Goal: Task Accomplishment & Management: Complete application form

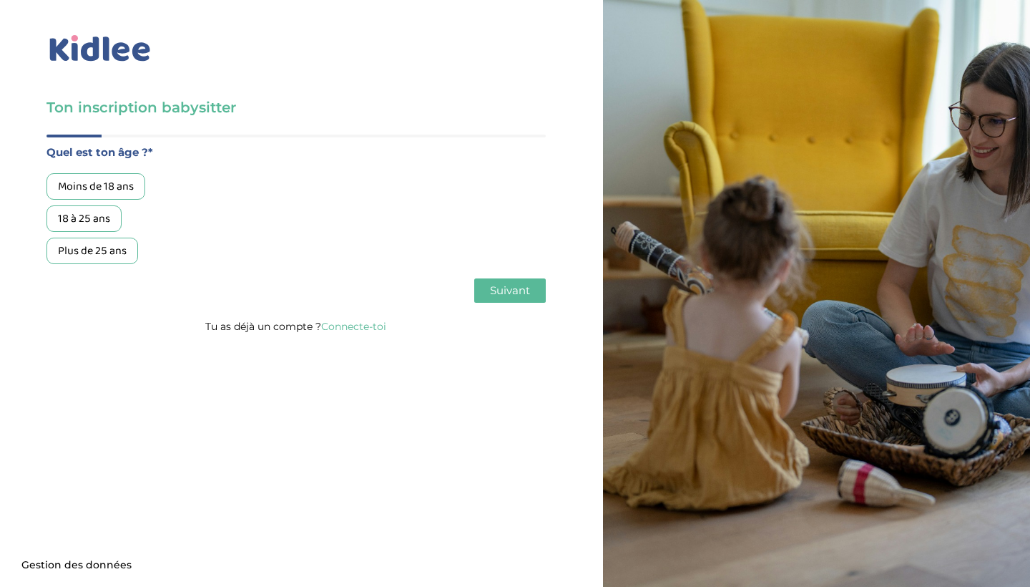
click at [99, 215] on div "18 à 25 ans" at bounding box center [83, 218] width 75 height 26
click at [501, 292] on span "Suivant" at bounding box center [510, 290] width 40 height 14
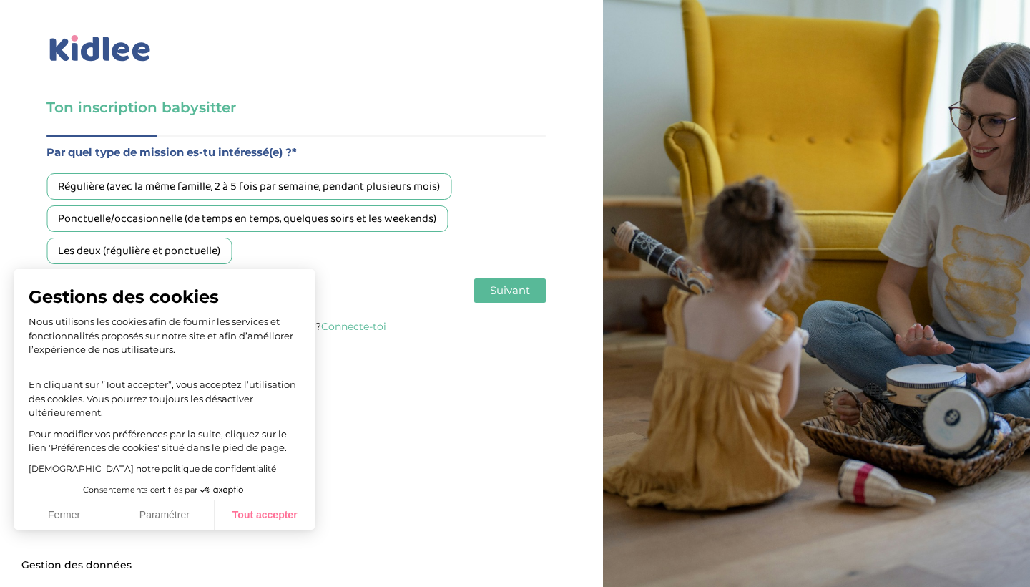
click at [263, 511] on button "Tout accepter" at bounding box center [265, 515] width 100 height 30
checkbox input "true"
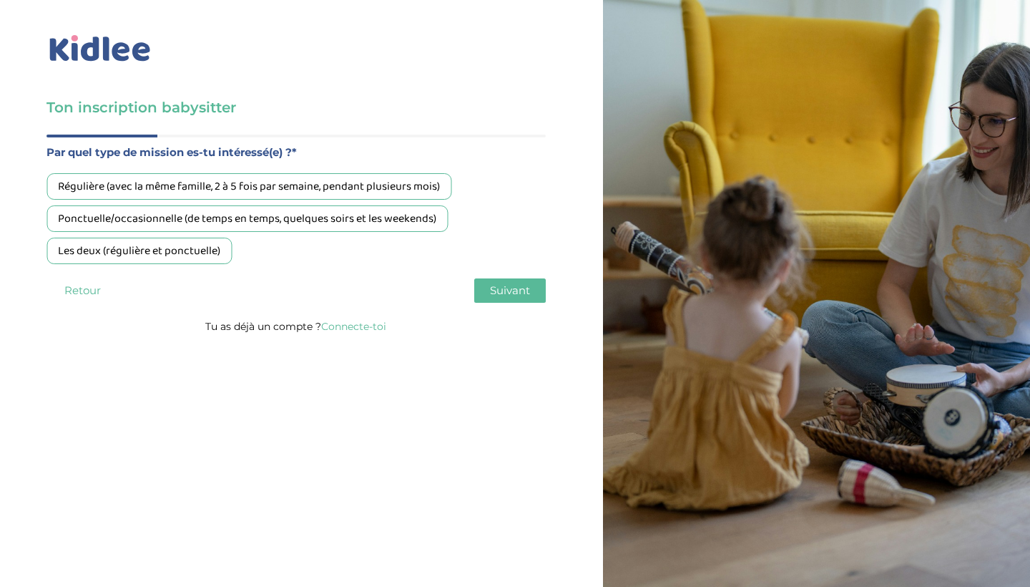
click at [203, 244] on div "Les deux (régulière et ponctuelle)" at bounding box center [138, 250] width 185 height 26
click at [509, 290] on span "Suivant" at bounding box center [510, 290] width 40 height 14
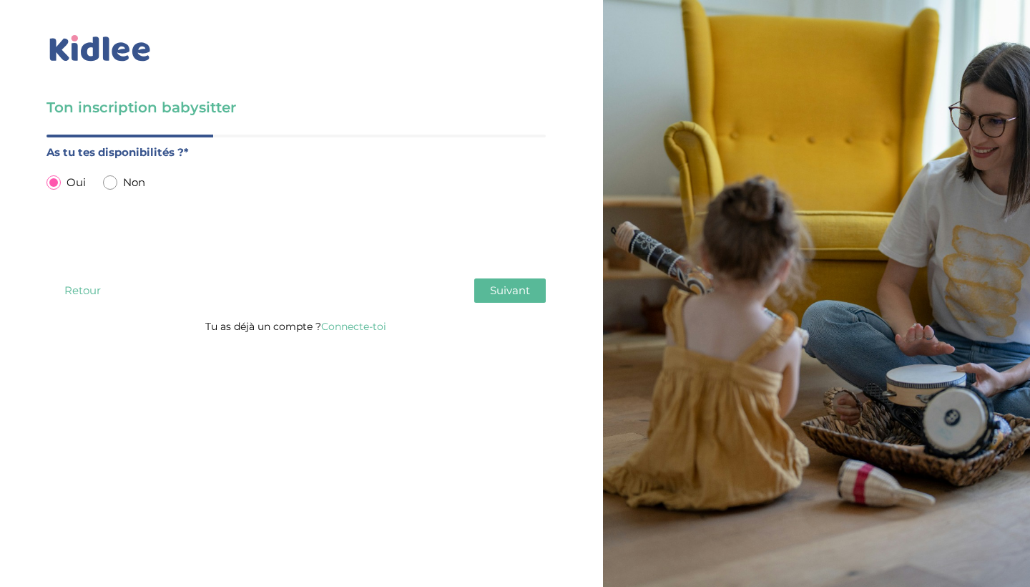
click at [502, 288] on span "Suivant" at bounding box center [510, 290] width 40 height 14
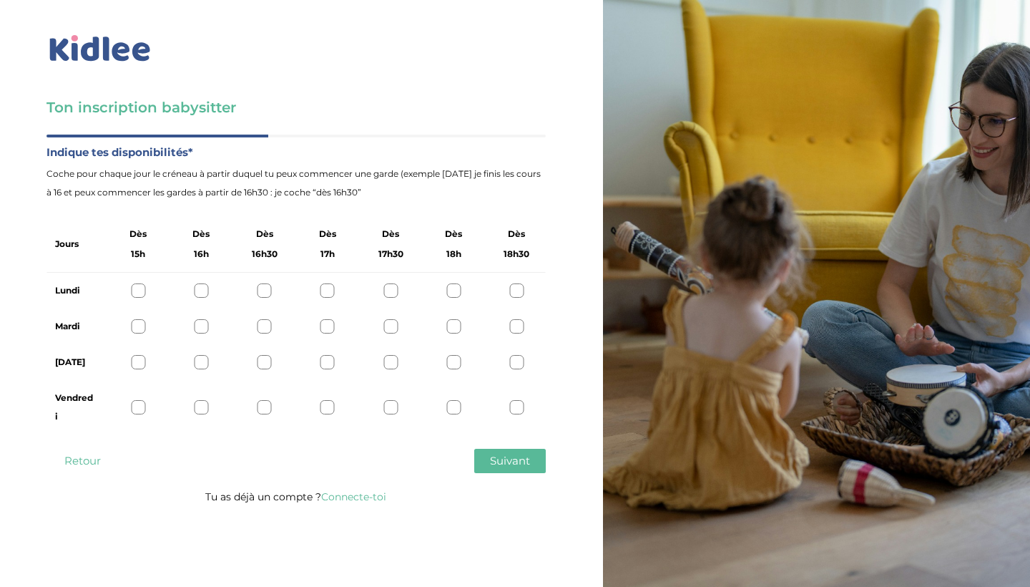
click at [457, 406] on div at bounding box center [453, 407] width 14 height 14
click at [514, 405] on div at bounding box center [516, 407] width 14 height 14
click at [448, 360] on div at bounding box center [453, 362] width 14 height 14
click at [388, 361] on div at bounding box center [390, 362] width 14 height 14
click at [140, 360] on div at bounding box center [138, 362] width 14 height 14
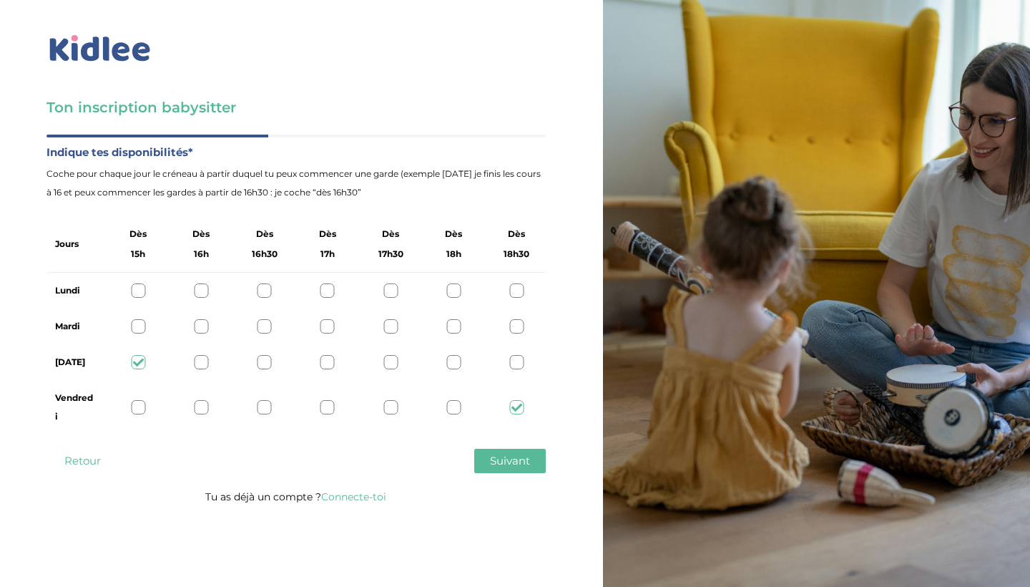
click at [516, 325] on div at bounding box center [516, 326] width 14 height 14
click at [516, 291] on div at bounding box center [516, 290] width 14 height 14
click at [516, 454] on span "Suivant" at bounding box center [510, 460] width 40 height 14
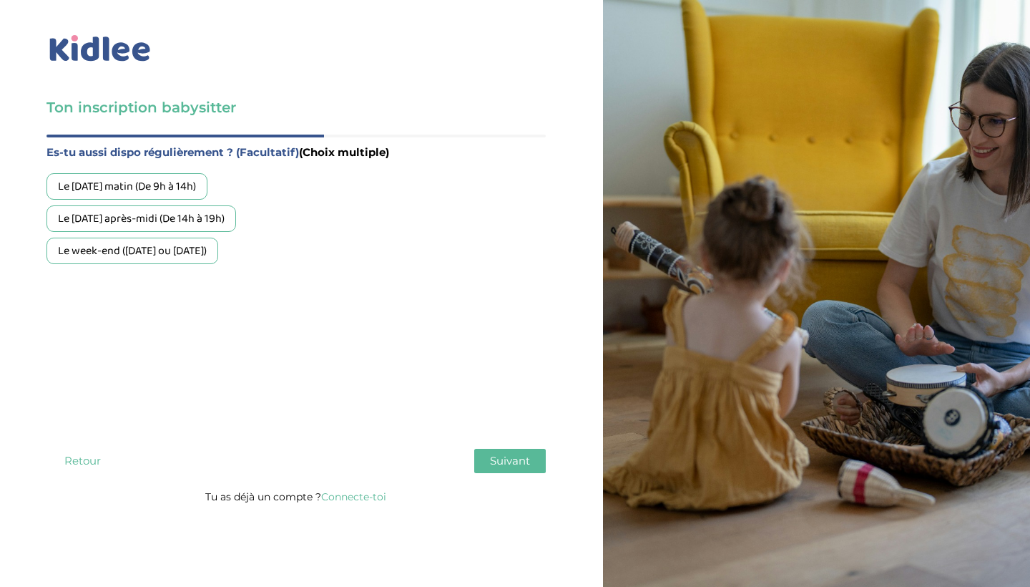
click at [217, 246] on div "Le week-end (samedi ou dimanche)" at bounding box center [132, 250] width 172 height 26
click at [520, 461] on span "Suivant" at bounding box center [510, 460] width 40 height 14
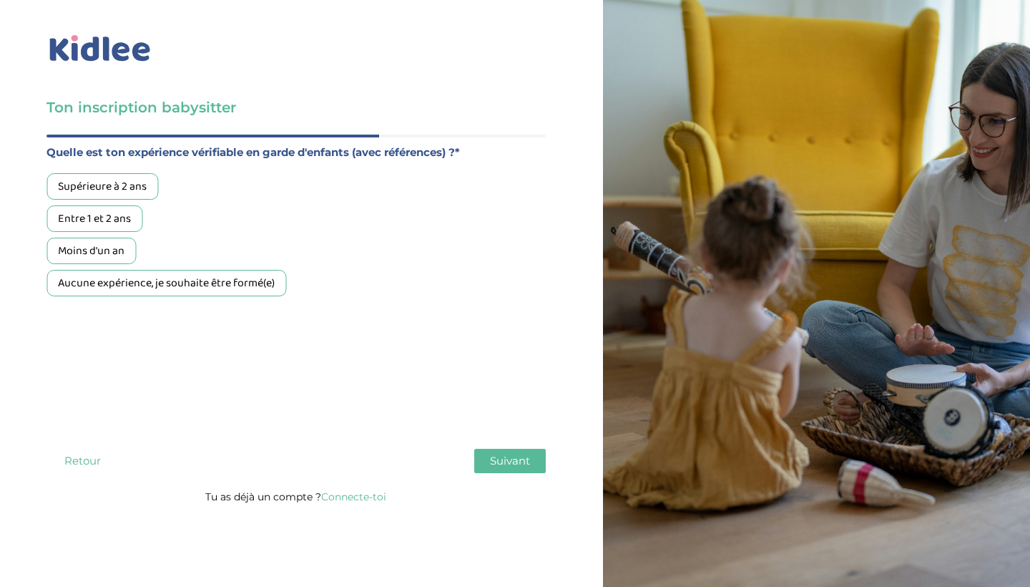
click at [122, 192] on div "Supérieure à 2 ans" at bounding box center [102, 186] width 112 height 26
click at [121, 208] on div "Entre 1 et 2 ans" at bounding box center [94, 218] width 96 height 26
click at [109, 252] on div "Moins d'un an" at bounding box center [90, 250] width 89 height 26
click at [117, 220] on div "Entre 1 et 2 ans" at bounding box center [94, 218] width 96 height 26
click at [131, 187] on div "Supérieure à 2 ans" at bounding box center [102, 186] width 112 height 26
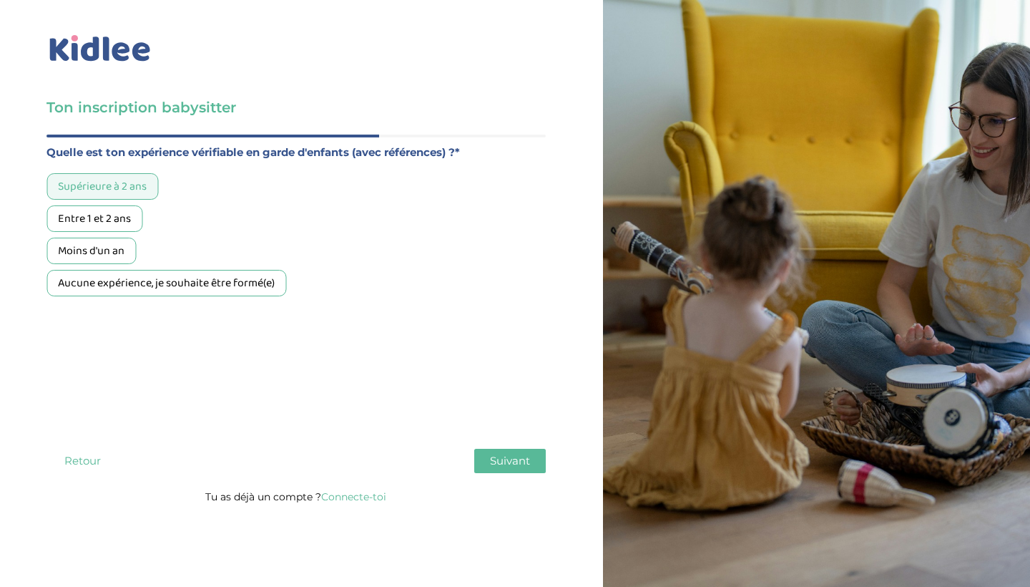
click at [521, 458] on span "Suivant" at bounding box center [510, 460] width 40 height 14
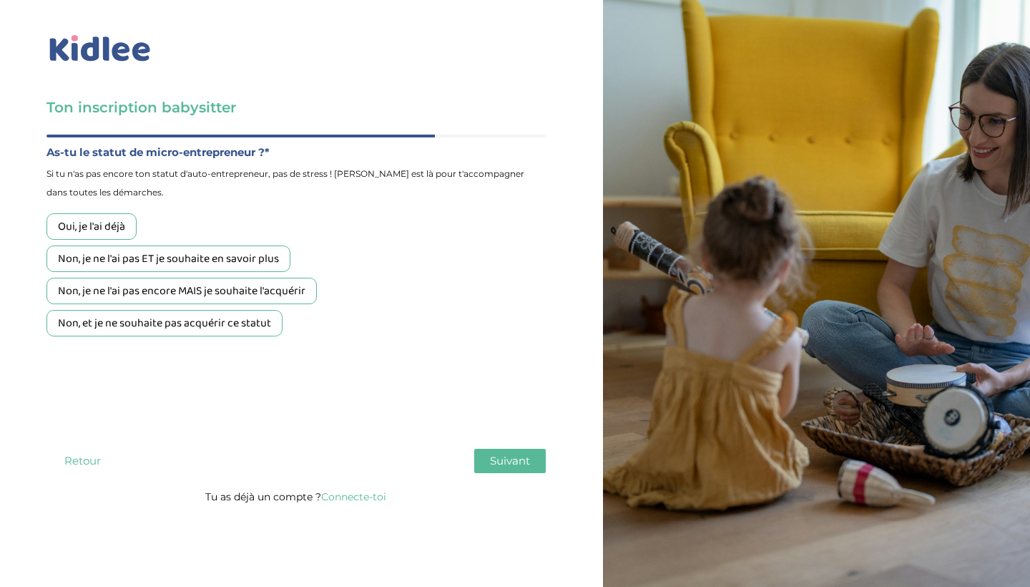
click at [269, 318] on div "Non, et je ne souhaite pas acquérir ce statut" at bounding box center [164, 323] width 236 height 26
click at [517, 458] on span "Suivant" at bounding box center [510, 460] width 40 height 14
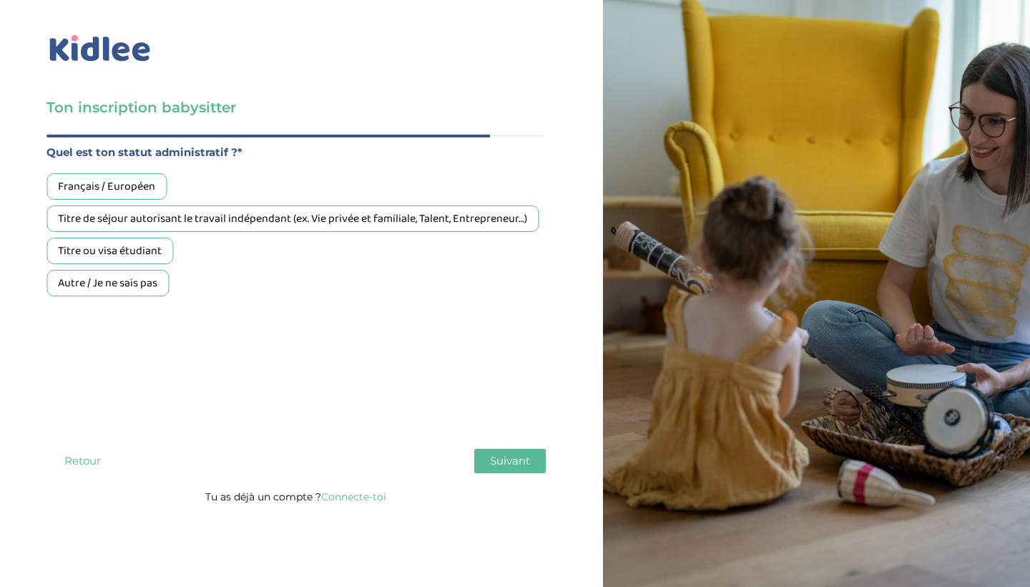
click at [154, 193] on div "Français / Européen" at bounding box center [106, 186] width 120 height 26
click at [524, 459] on span "Suivant" at bounding box center [510, 460] width 40 height 14
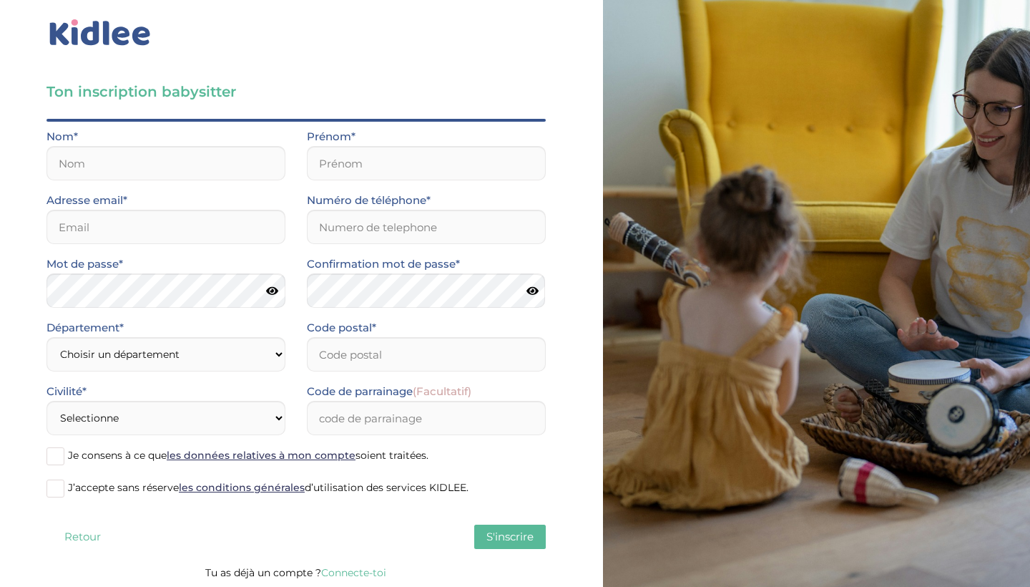
scroll to position [14, 0]
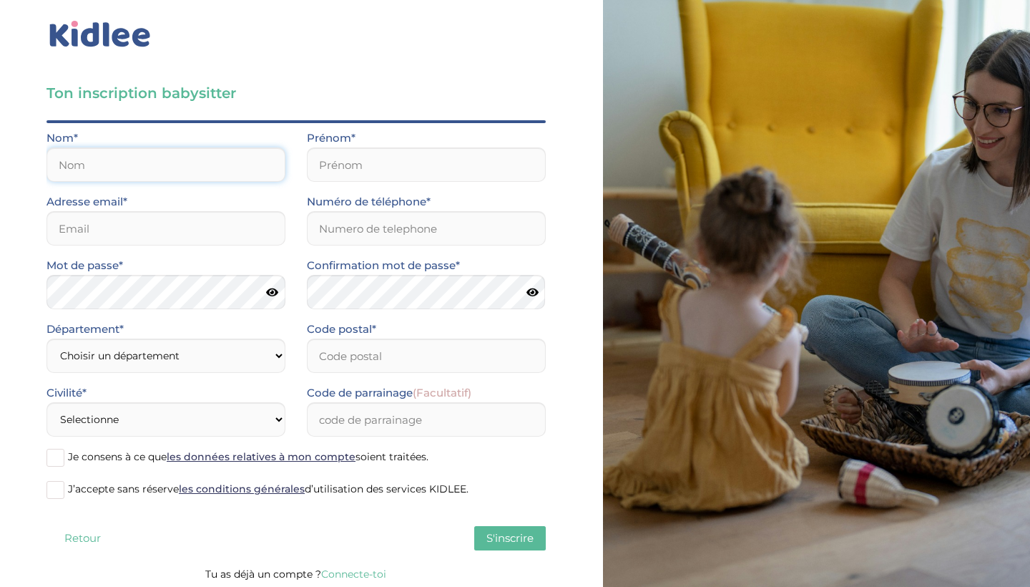
type input "Thomas"
type input "Louise"
type input "louise.thomas4@icloud.com"
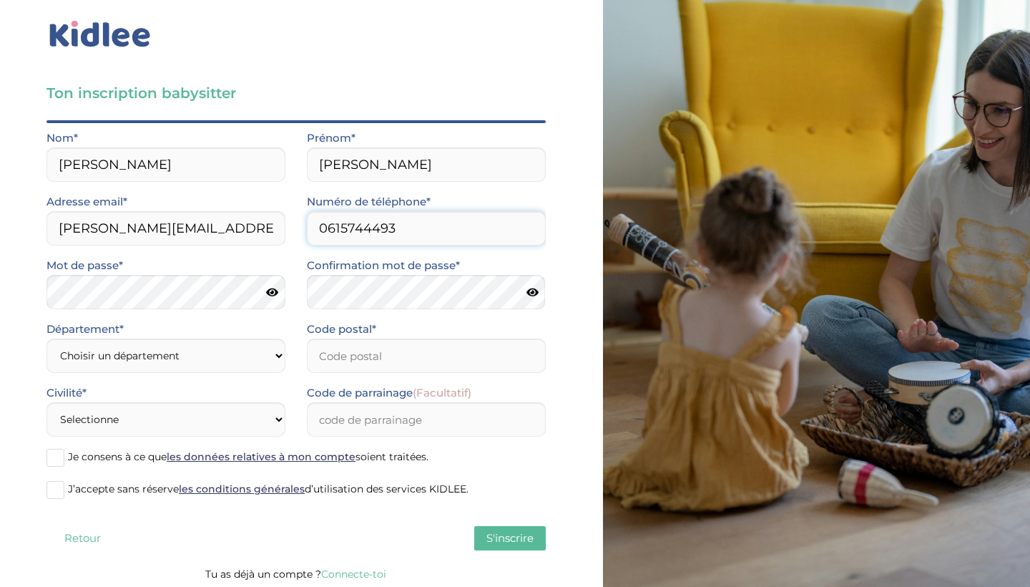
type input "0615744493"
select select "75"
click at [366, 354] on input "Code postal*" at bounding box center [426, 355] width 239 height 34
type input "75014"
select select "1"
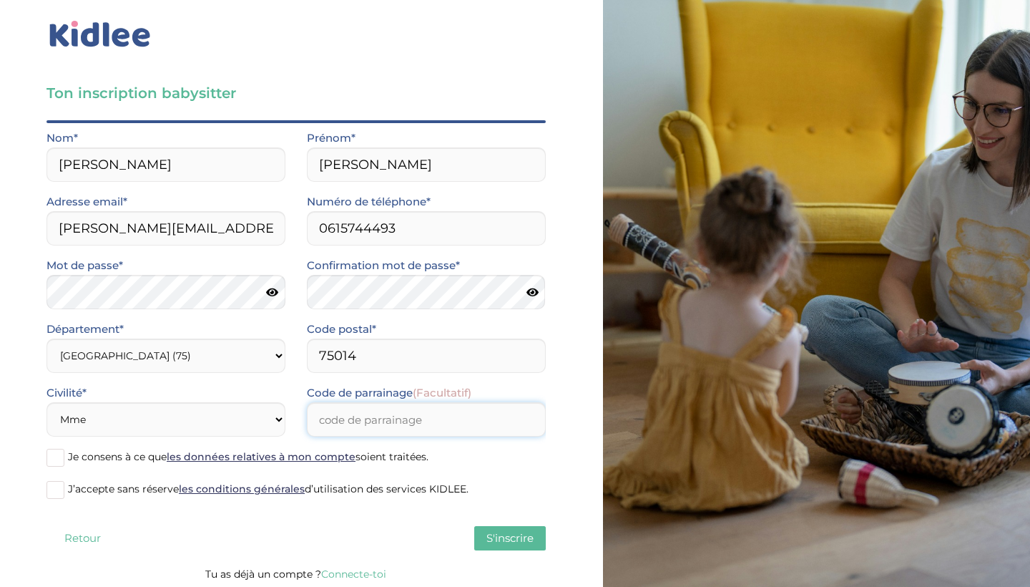
click at [371, 423] on input "Code de parrainage (Facultatif)" at bounding box center [426, 419] width 239 height 34
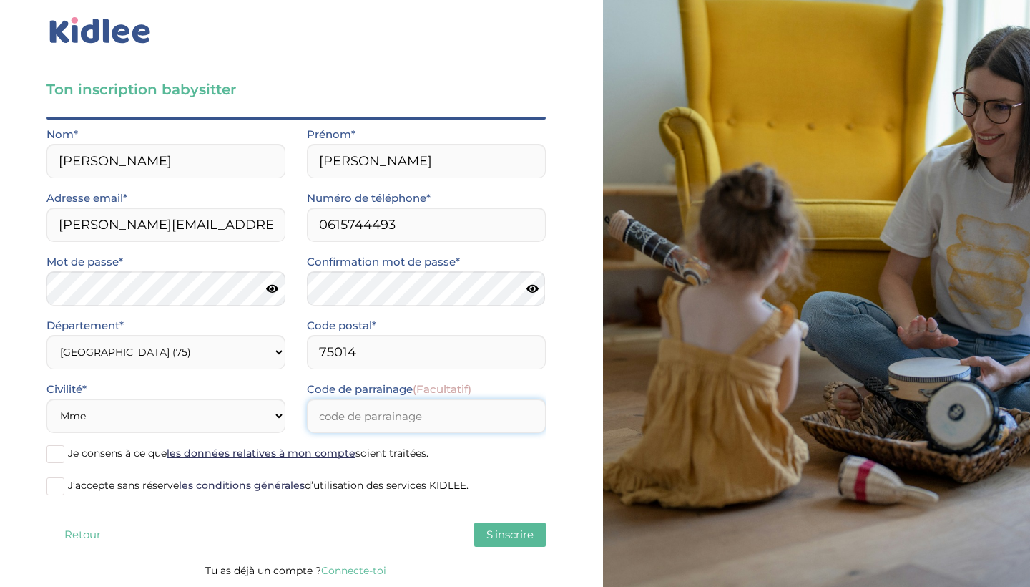
scroll to position [18, 0]
click at [55, 456] on span at bounding box center [55, 454] width 18 height 18
click at [0, 0] on input "Je consens à ce que les données relatives à mon compte soient traitées." at bounding box center [0, 0] width 0 height 0
click at [55, 483] on span at bounding box center [55, 486] width 18 height 18
click at [0, 0] on input "J’accepte sans réserve les conditions générales d’utilisation des services KIDL…" at bounding box center [0, 0] width 0 height 0
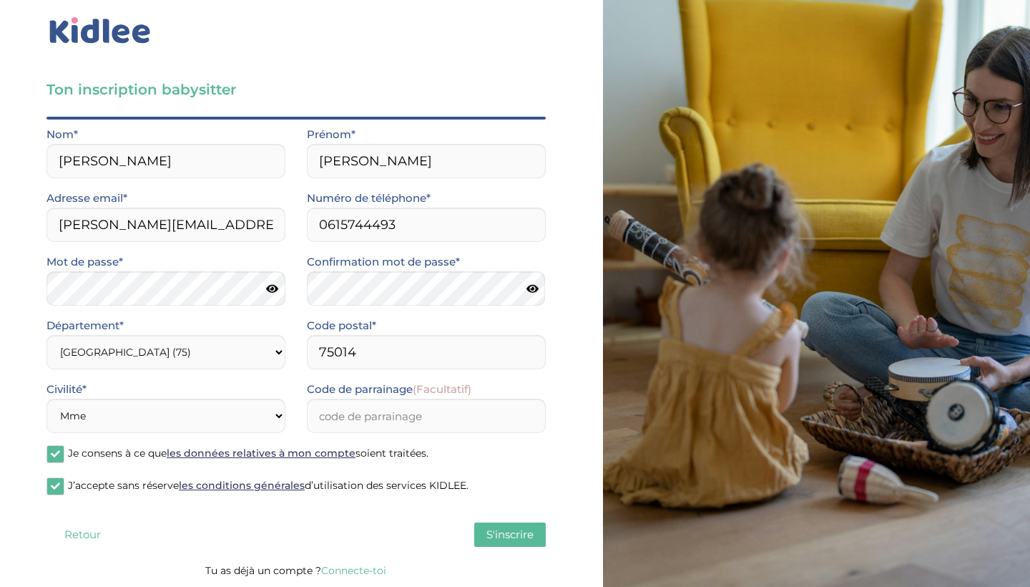
click at [502, 540] on span "S'inscrire" at bounding box center [509, 534] width 47 height 14
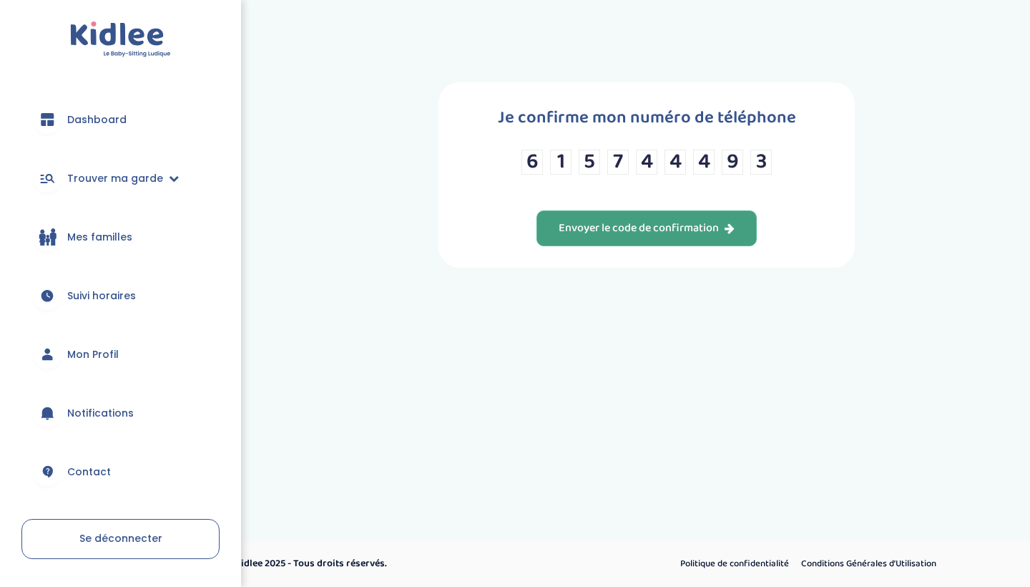
click at [583, 237] on div "Envoyer le code de confirmation" at bounding box center [647, 228] width 176 height 16
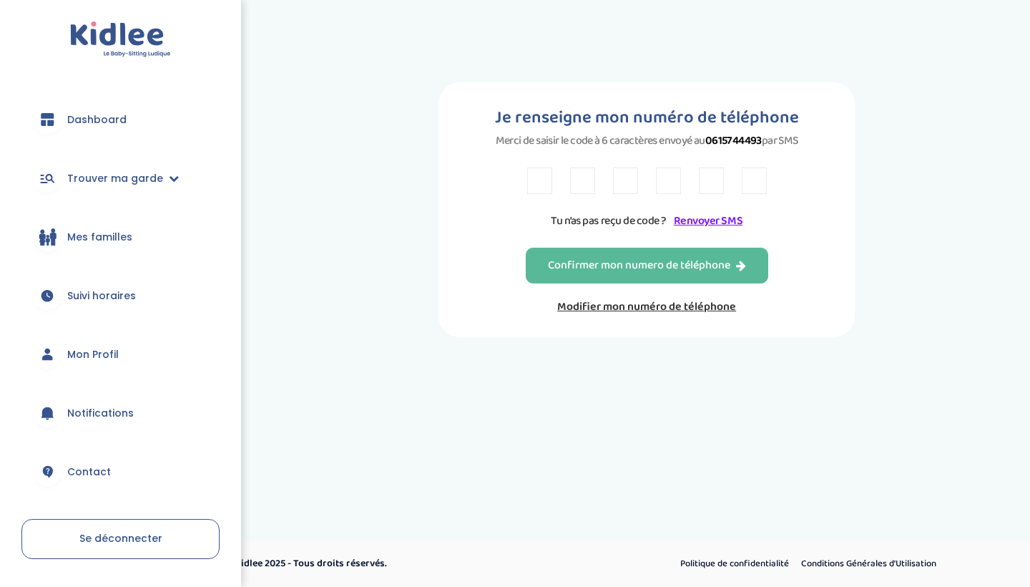
click at [538, 184] on input "text" at bounding box center [539, 180] width 25 height 26
type input "N"
type input "V"
type input "C"
type input "3"
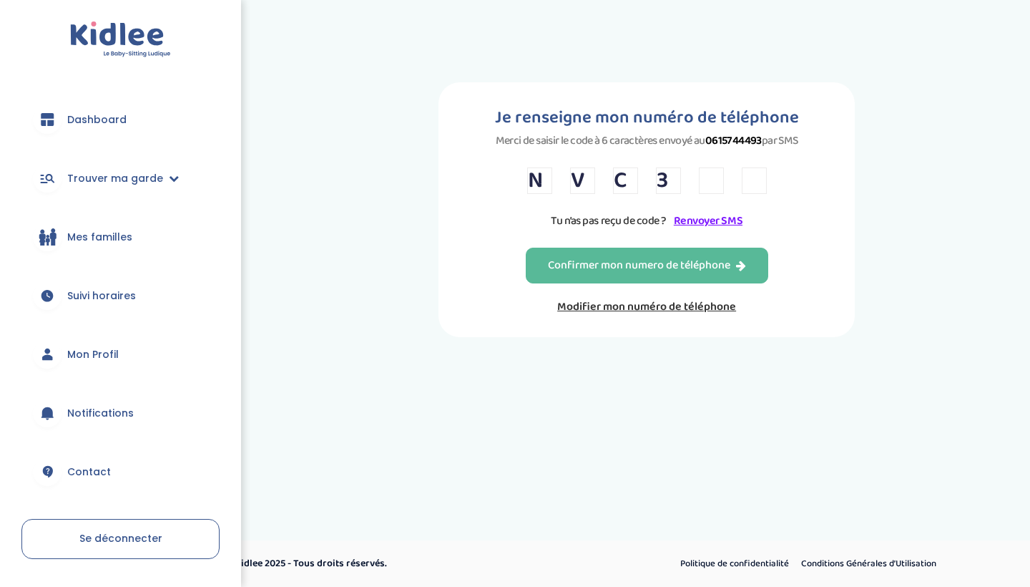
type input "6"
type input "R"
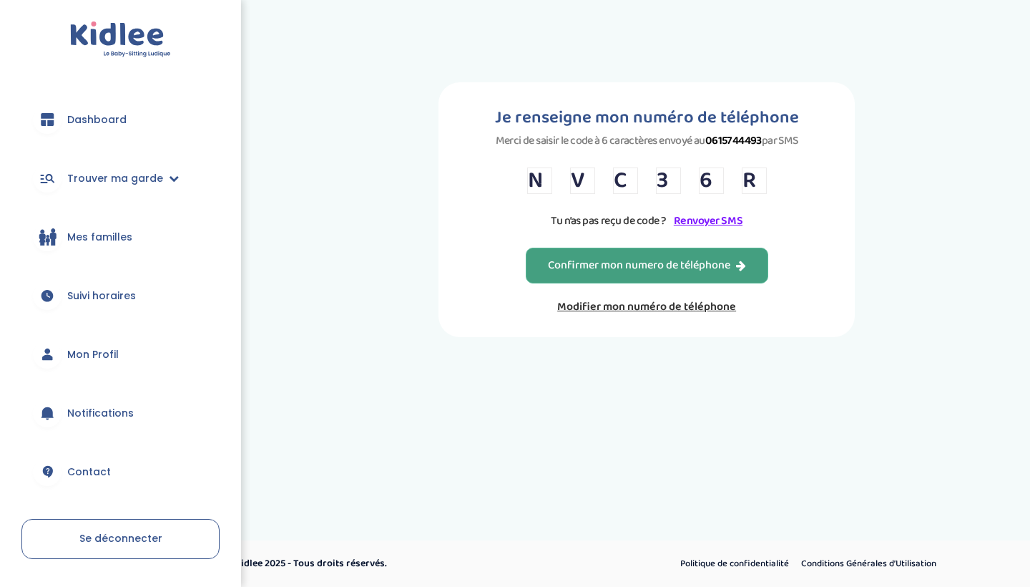
click at [649, 274] on div "Confirmer mon numero de téléphone" at bounding box center [647, 265] width 198 height 16
